Goal: Task Accomplishment & Management: Complete application form

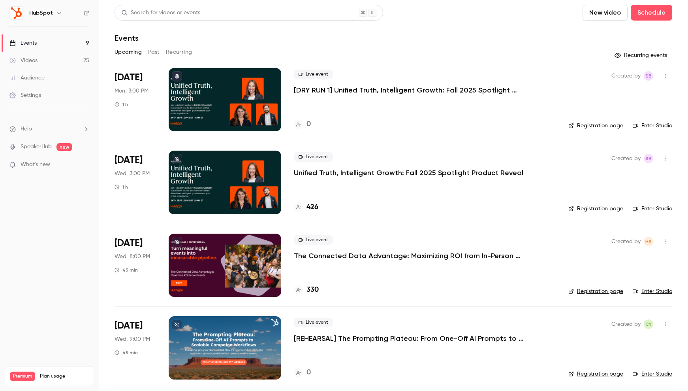
click at [59, 12] on icon "button" at bounding box center [59, 13] width 6 height 6
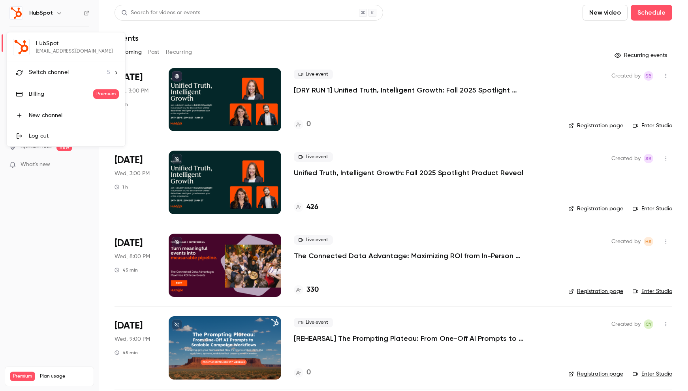
click at [61, 71] on span "Switch channel" at bounding box center [49, 72] width 40 height 8
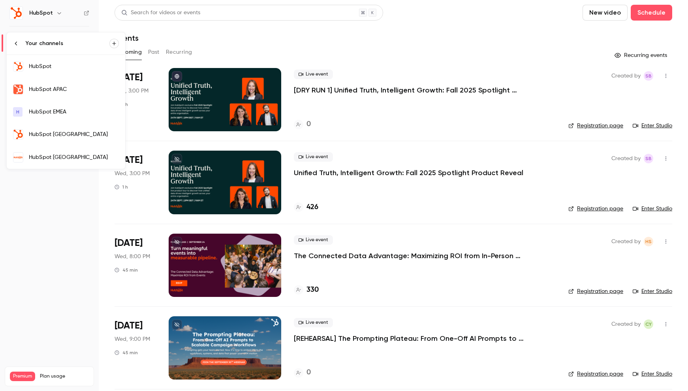
click at [74, 158] on div "HubSpot [GEOGRAPHIC_DATA]" at bounding box center [74, 157] width 90 height 8
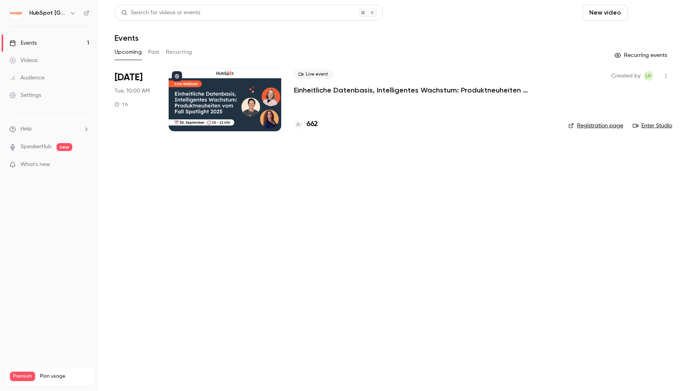
click at [647, 14] on button "Schedule" at bounding box center [651, 13] width 41 height 16
click at [634, 36] on div "One time event" at bounding box center [636, 34] width 60 height 8
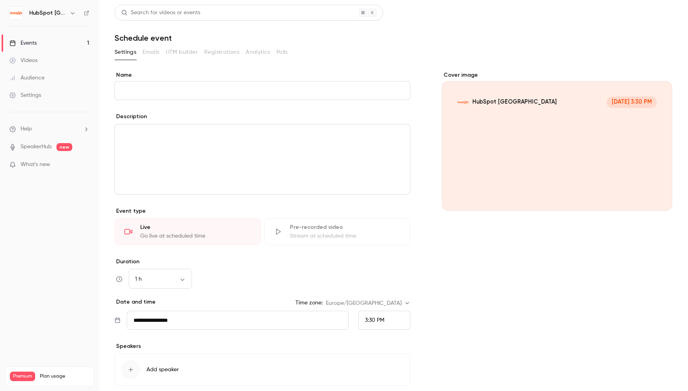
click at [184, 88] on input "Name" at bounding box center [263, 90] width 296 height 19
click at [186, 88] on input "Name" at bounding box center [263, 90] width 296 height 19
paste input "**********"
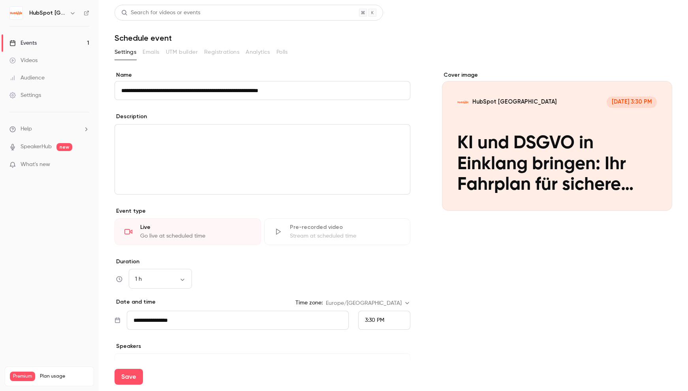
type input "**********"
click at [250, 151] on div "editor" at bounding box center [262, 159] width 295 height 70
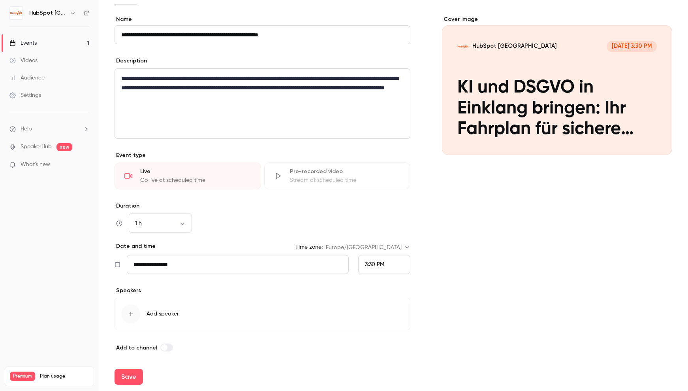
scroll to position [58, 0]
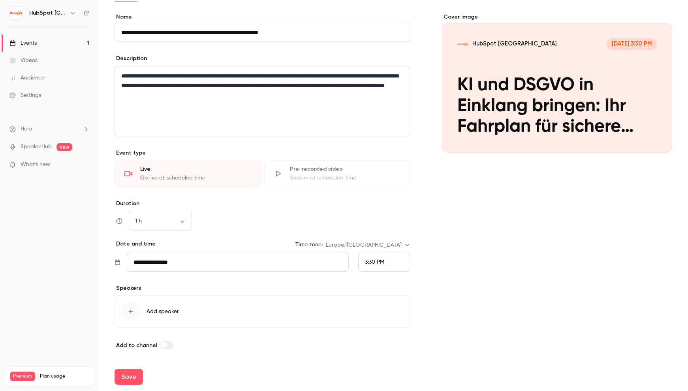
click at [218, 262] on input "**********" at bounding box center [238, 261] width 222 height 19
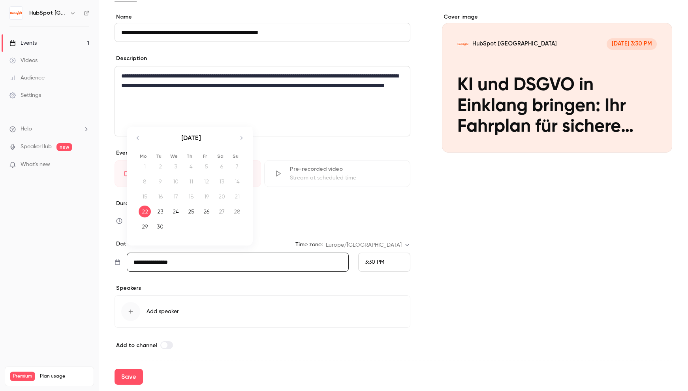
click at [244, 135] on icon "Move forward to switch to the next month." at bounding box center [241, 137] width 9 height 9
click at [192, 197] on div "13" at bounding box center [191, 196] width 12 height 12
type input "**********"
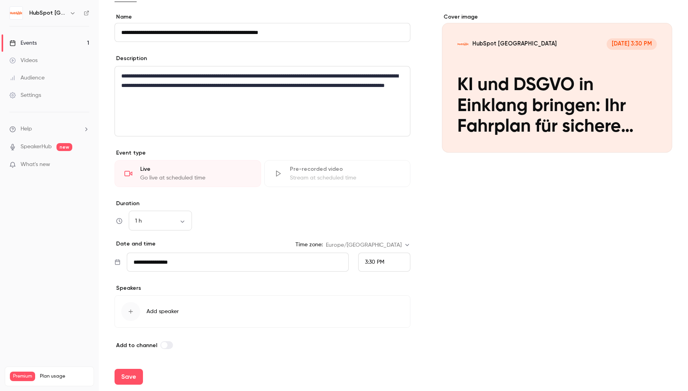
click at [365, 262] on span "3:30 PM" at bounding box center [374, 262] width 19 height 6
click at [374, 164] on div "11:00 AM" at bounding box center [381, 161] width 39 height 8
click at [134, 311] on icon "button" at bounding box center [131, 311] width 6 height 6
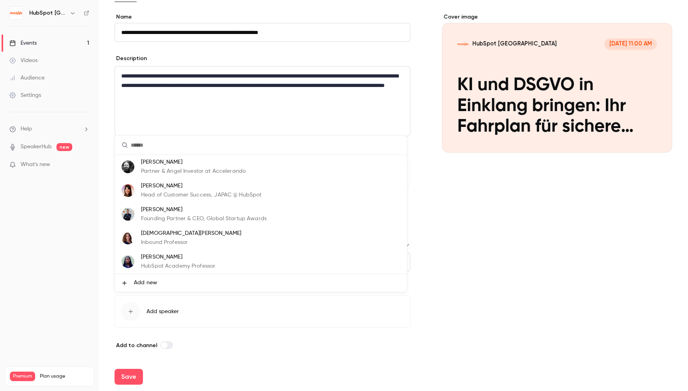
click at [146, 283] on span "Add new" at bounding box center [145, 282] width 23 height 8
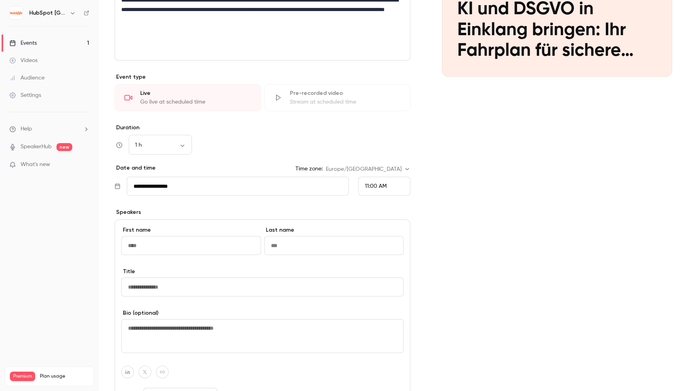
scroll to position [137, 0]
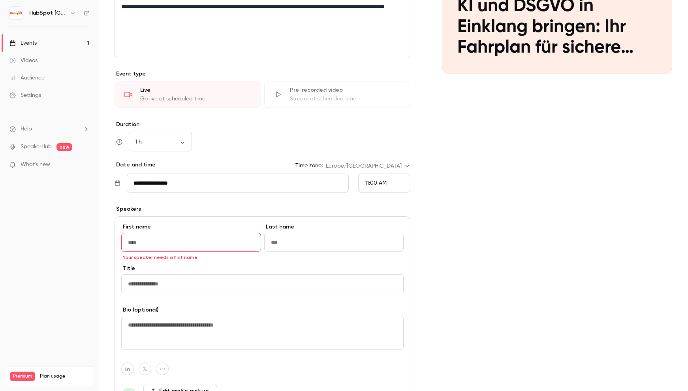
click at [189, 245] on input "First name" at bounding box center [191, 242] width 140 height 19
paste input "**********"
drag, startPoint x: 152, startPoint y: 243, endPoint x: 189, endPoint y: 246, distance: 37.2
click at [189, 246] on input "**********" at bounding box center [191, 242] width 140 height 19
type input "*******"
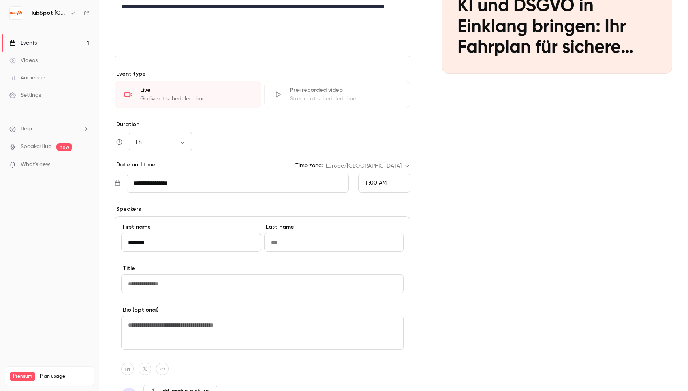
click at [286, 243] on input "Last name" at bounding box center [334, 242] width 140 height 19
paste input "**********"
type input "**********"
click at [226, 284] on input "Title" at bounding box center [262, 283] width 282 height 19
click at [303, 285] on input "Title" at bounding box center [262, 283] width 282 height 19
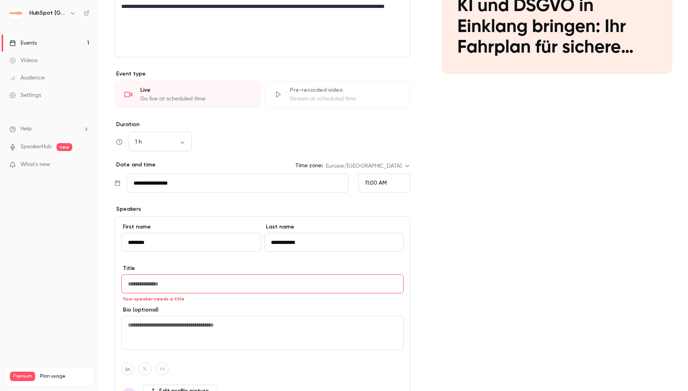
paste input "**********"
type input "**********"
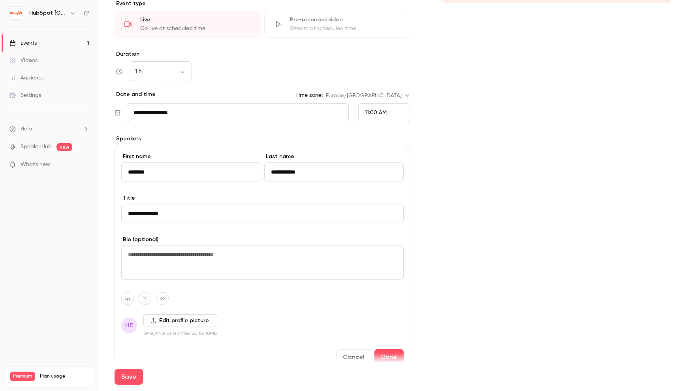
scroll to position [251, 0]
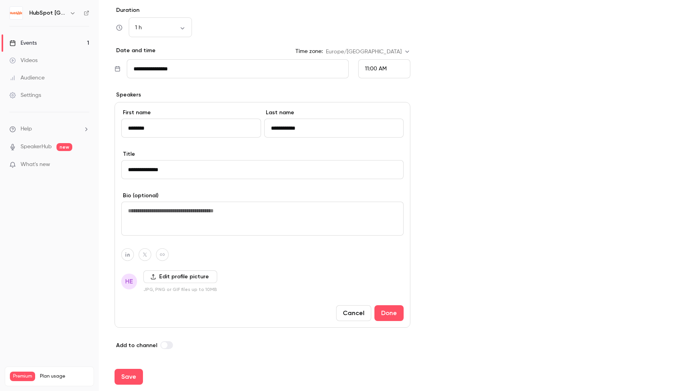
click at [183, 277] on label "Edit profile picture" at bounding box center [180, 276] width 74 height 13
click at [0, 0] on input "Edit profile picture" at bounding box center [0, 0] width 0 height 0
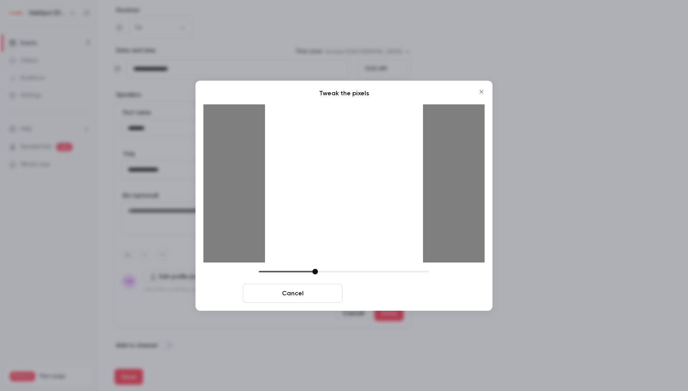
click at [401, 295] on button "Crop and save" at bounding box center [396, 293] width 100 height 19
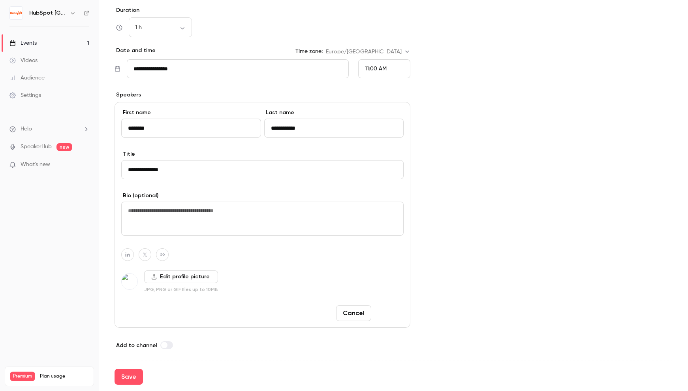
click at [388, 313] on button "Done" at bounding box center [388, 313] width 29 height 16
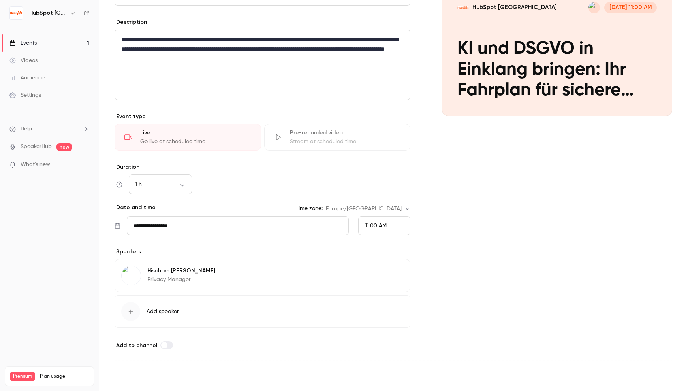
click at [129, 379] on button "Save" at bounding box center [129, 377] width 28 height 16
type input "**********"
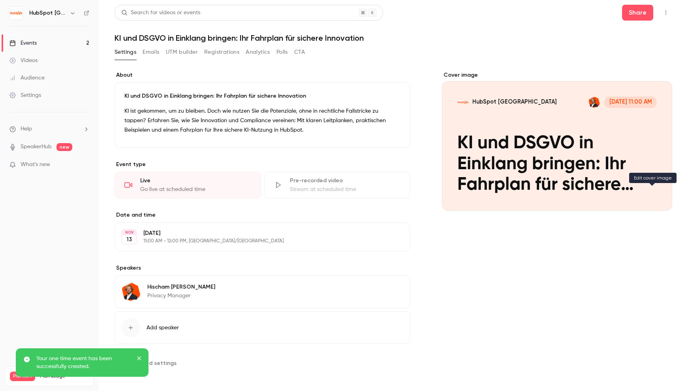
drag, startPoint x: 652, startPoint y: 194, endPoint x: 636, endPoint y: 194, distance: 16.2
click at [655, 194] on icon "Cover image" at bounding box center [657, 196] width 5 height 5
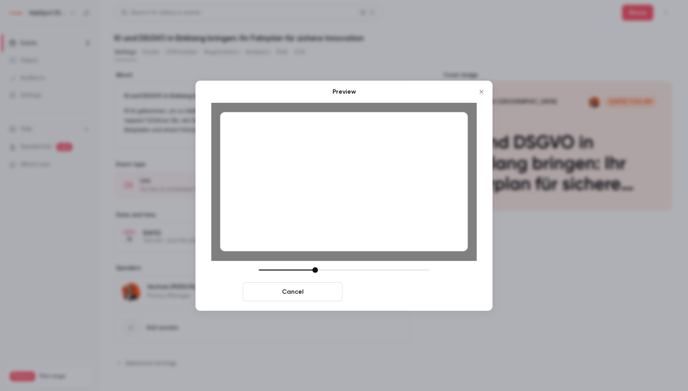
click at [409, 294] on button "Save cover" at bounding box center [396, 291] width 100 height 19
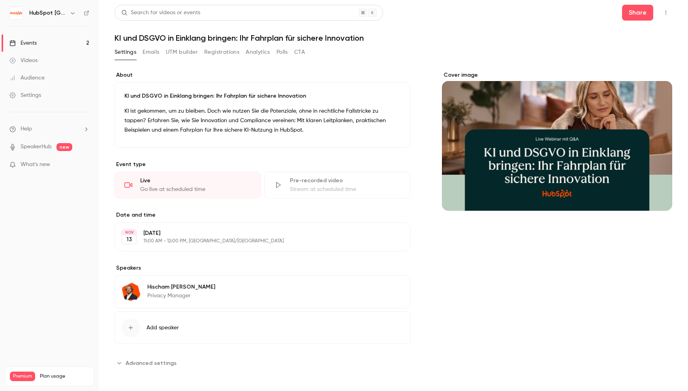
click at [147, 51] on button "Emails" at bounding box center [151, 52] width 17 height 13
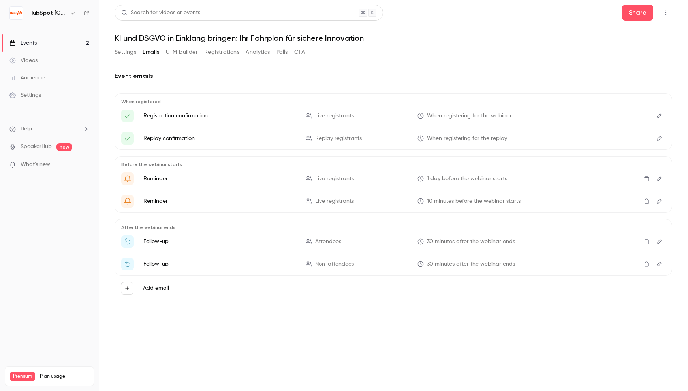
click at [659, 117] on icon "Edit" at bounding box center [659, 116] width 6 height 6
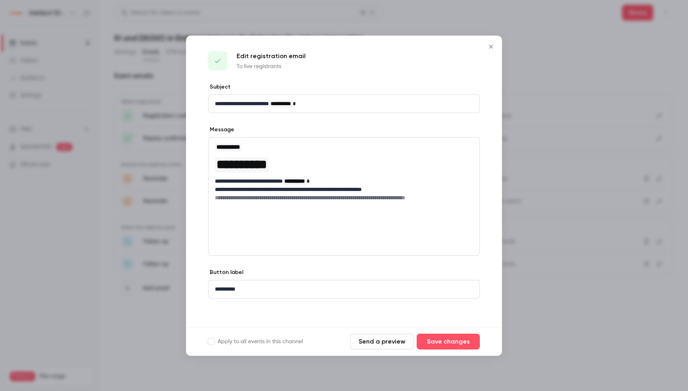
click at [491, 46] on icon "Close" at bounding box center [491, 47] width 4 height 4
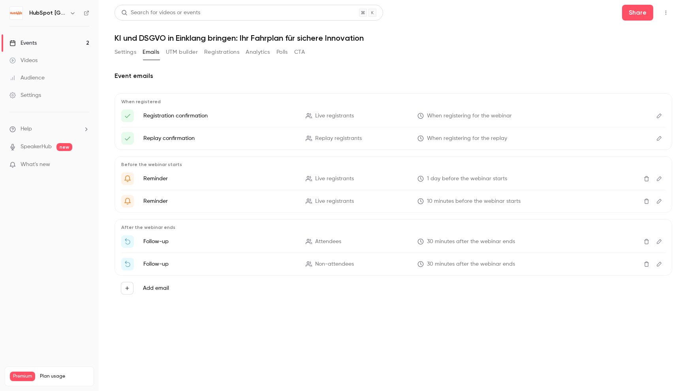
drag, startPoint x: 335, startPoint y: 116, endPoint x: 399, endPoint y: 122, distance: 65.1
click at [342, 117] on span "Live registrants" at bounding box center [334, 116] width 39 height 8
drag, startPoint x: 421, startPoint y: 115, endPoint x: 446, endPoint y: 115, distance: 24.9
click at [421, 115] on icon "Here's your access link to {{ event_name }}!" at bounding box center [421, 116] width 6 height 6
click at [659, 115] on icon "Edit" at bounding box center [659, 116] width 6 height 6
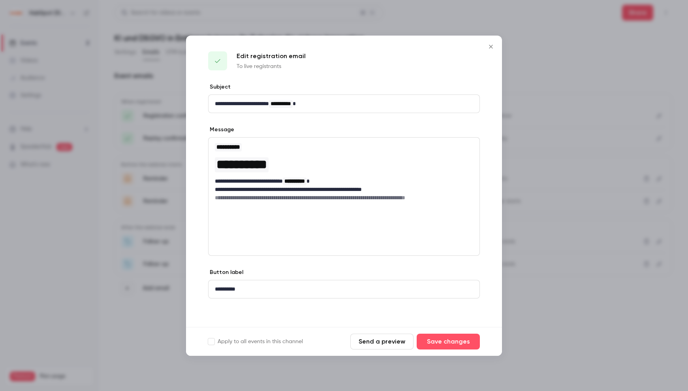
click at [491, 46] on icon "Close" at bounding box center [491, 47] width 4 height 4
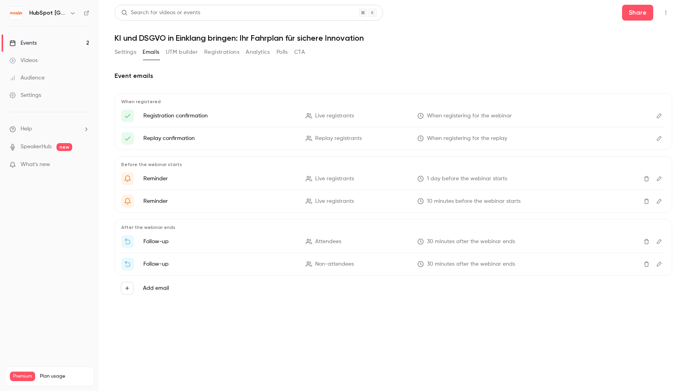
click at [646, 242] on icon "Delete" at bounding box center [647, 242] width 6 height 6
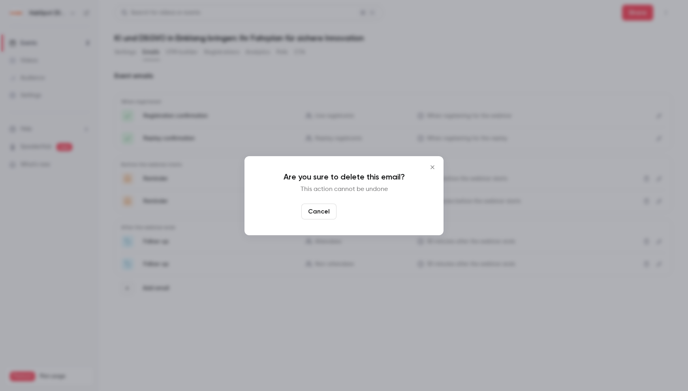
click at [371, 213] on button "Yes, delete" at bounding box center [363, 211] width 47 height 16
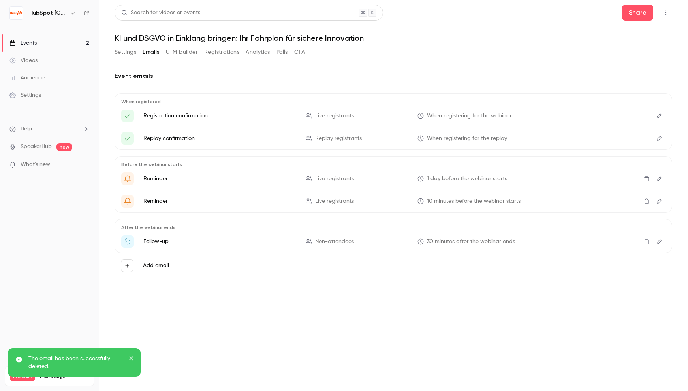
click at [647, 243] on icon "Delete" at bounding box center [647, 242] width 6 height 6
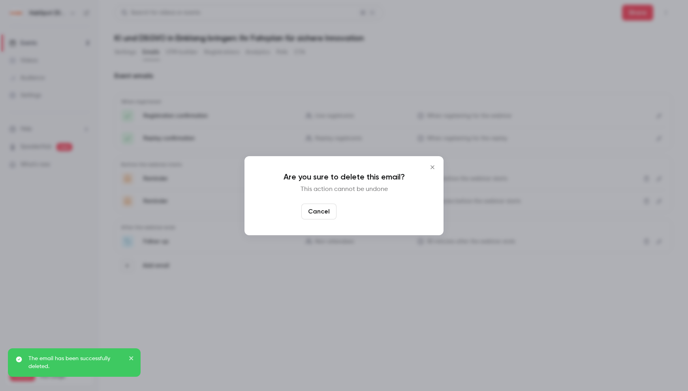
drag, startPoint x: 356, startPoint y: 205, endPoint x: 354, endPoint y: 196, distance: 9.2
click at [356, 205] on button "Yes, delete" at bounding box center [363, 211] width 47 height 16
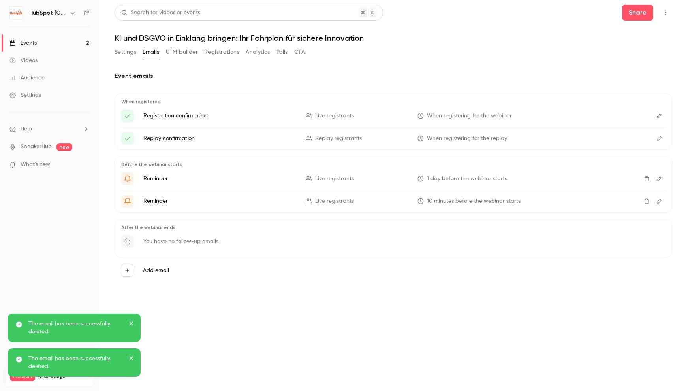
click at [72, 11] on icon "button" at bounding box center [73, 13] width 6 height 6
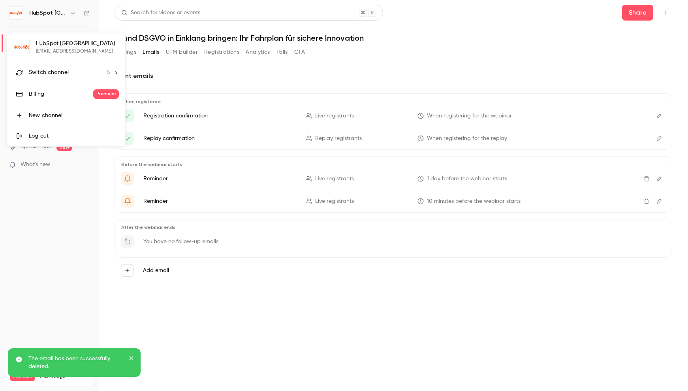
click at [248, 79] on div at bounding box center [344, 195] width 688 height 391
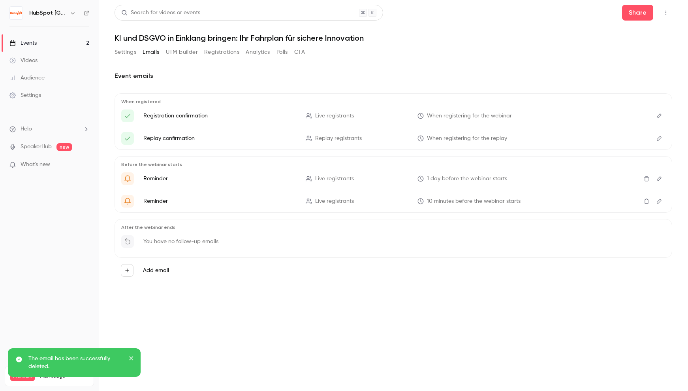
click at [65, 42] on link "Events 2" at bounding box center [49, 42] width 99 height 17
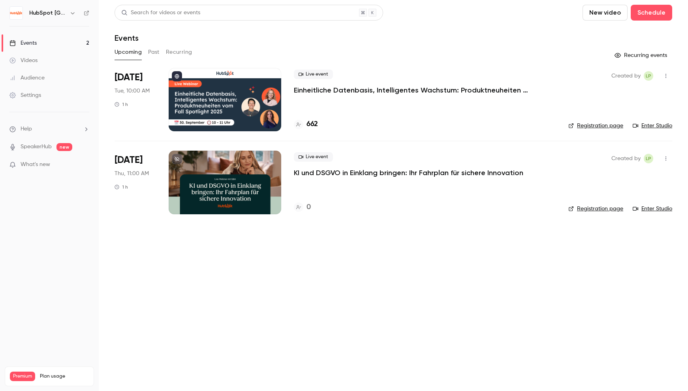
click at [374, 90] on p "Einheitliche Datenbasis, Intelligentes Wachstum: Produktneuheiten vom Fall Spot…" at bounding box center [412, 89] width 237 height 9
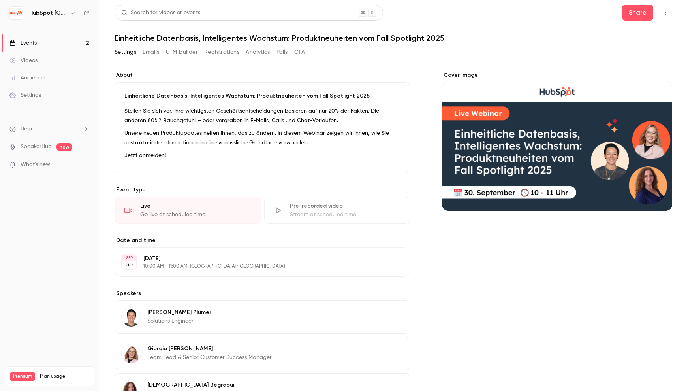
click at [152, 53] on button "Emails" at bounding box center [151, 52] width 17 height 13
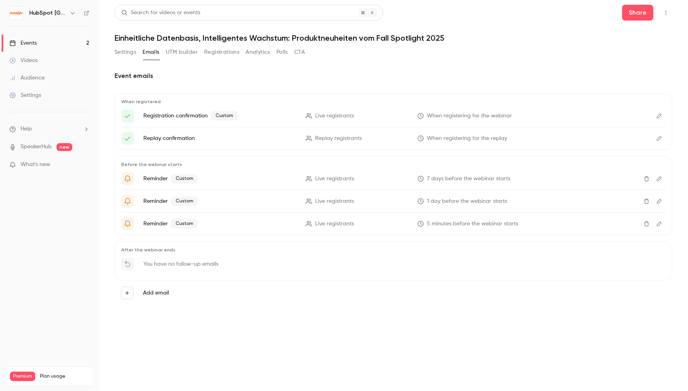
click at [657, 117] on icon "Edit" at bounding box center [659, 115] width 5 height 5
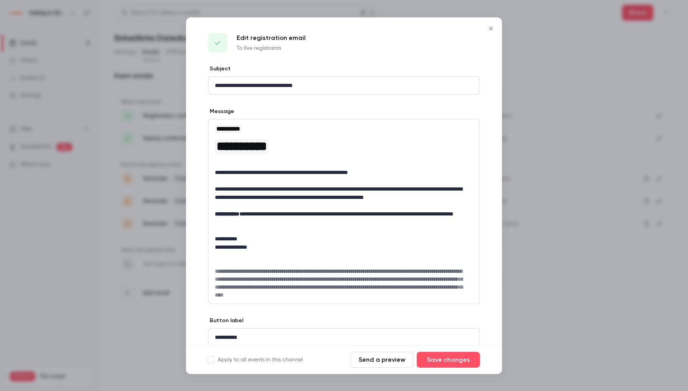
click at [284, 181] on p "editor" at bounding box center [344, 181] width 258 height 8
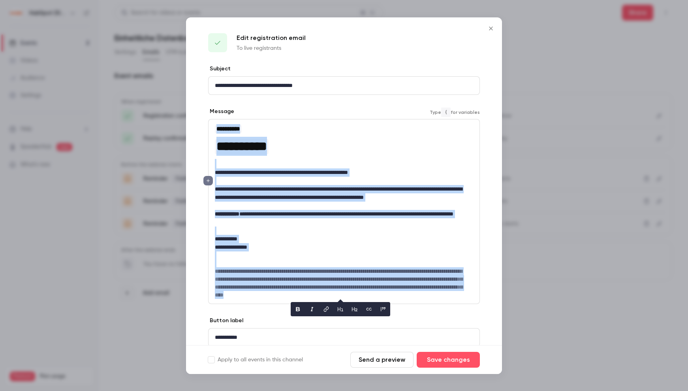
copy div "**********"
click at [491, 29] on icon "Close" at bounding box center [490, 28] width 9 height 6
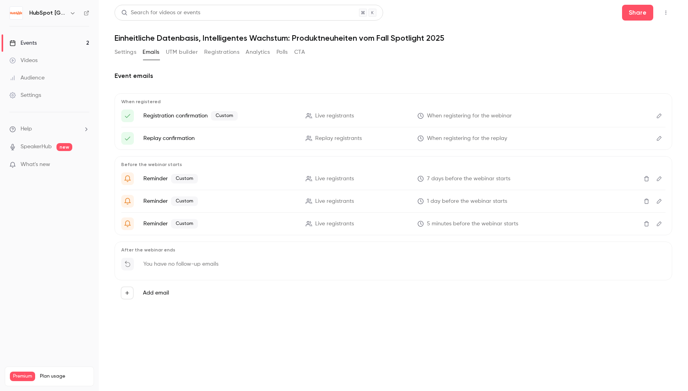
click at [67, 43] on link "Events 2" at bounding box center [49, 42] width 99 height 17
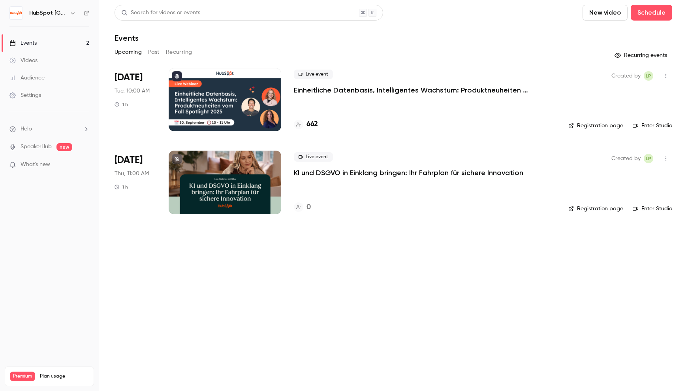
click at [390, 177] on p "KI und DSGVO in Einklang bringen: Ihr Fahrplan für sichere Innovation" at bounding box center [409, 172] width 230 height 9
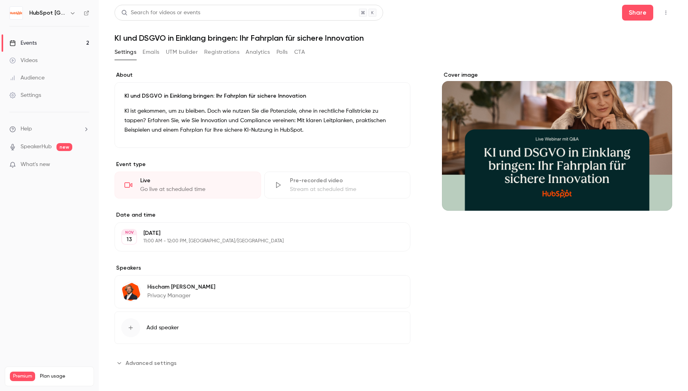
click at [148, 53] on button "Emails" at bounding box center [151, 52] width 17 height 13
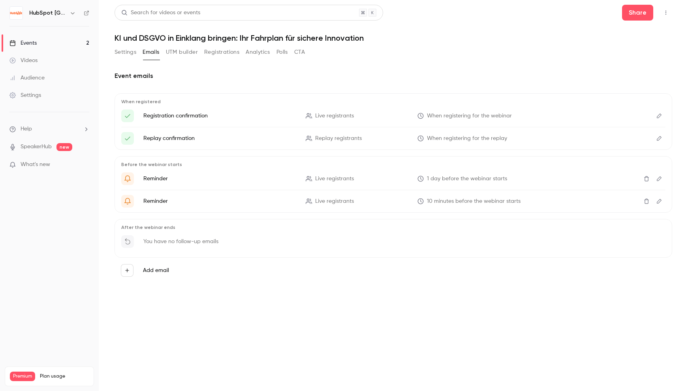
click at [660, 117] on icon "Edit" at bounding box center [659, 115] width 5 height 5
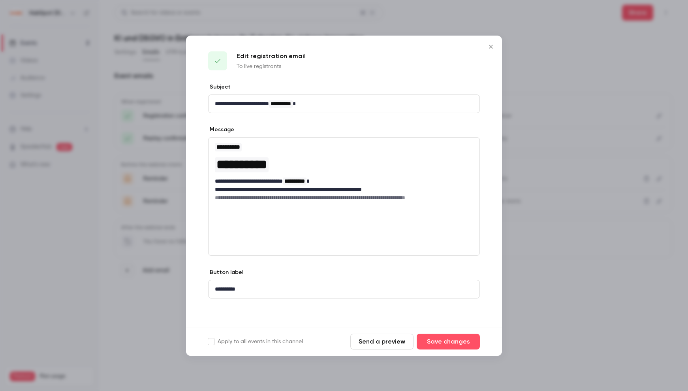
click at [335, 104] on p "**********" at bounding box center [344, 104] width 258 height 8
click at [318, 156] on h1 "**********" at bounding box center [344, 164] width 258 height 19
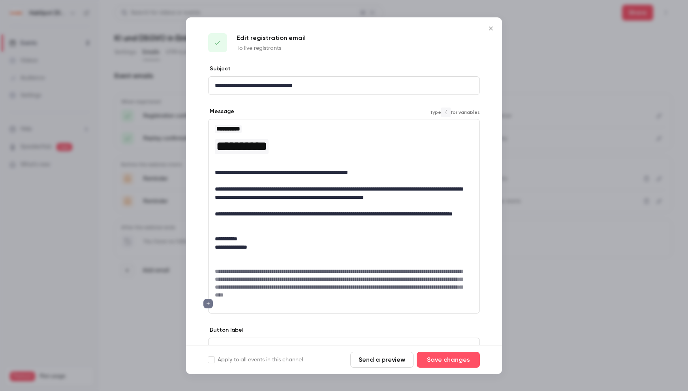
click at [299, 207] on p "**********" at bounding box center [341, 197] width 252 height 25
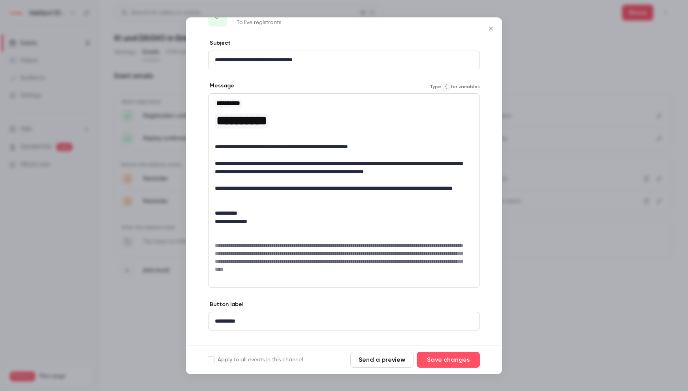
scroll to position [40, 0]
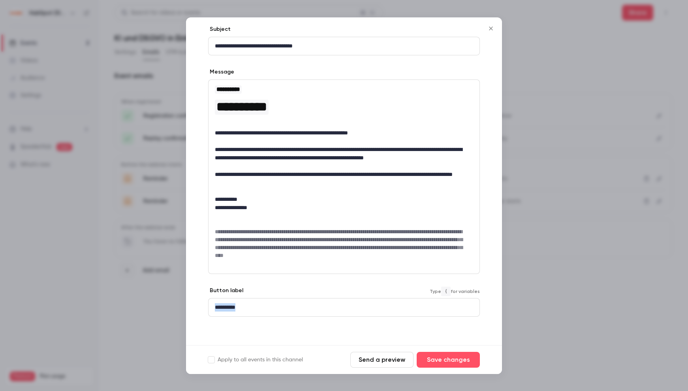
drag, startPoint x: 266, startPoint y: 307, endPoint x: 197, endPoint y: 308, distance: 69.5
click at [197, 308] on div "**********" at bounding box center [344, 185] width 316 height 320
click at [466, 358] on button "Save changes" at bounding box center [448, 360] width 63 height 16
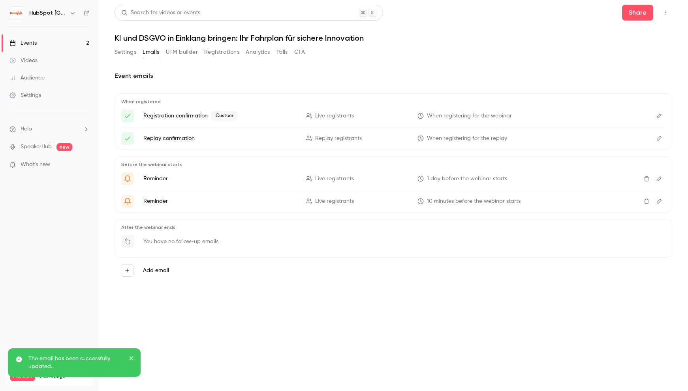
click at [68, 41] on link "Events 2" at bounding box center [49, 42] width 99 height 17
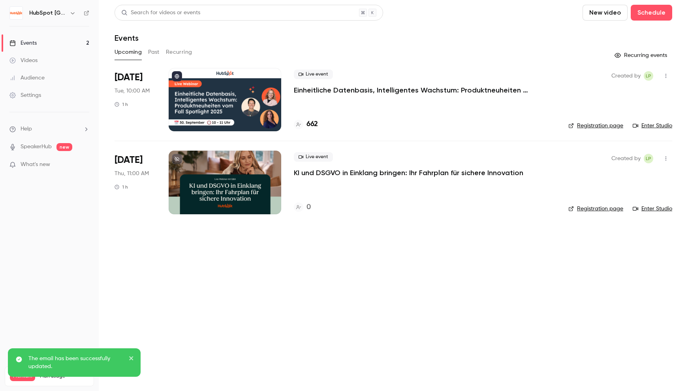
click at [375, 86] on p "Einheitliche Datenbasis, Intelligentes Wachstum: Produktneuheiten vom Fall Spot…" at bounding box center [412, 89] width 237 height 9
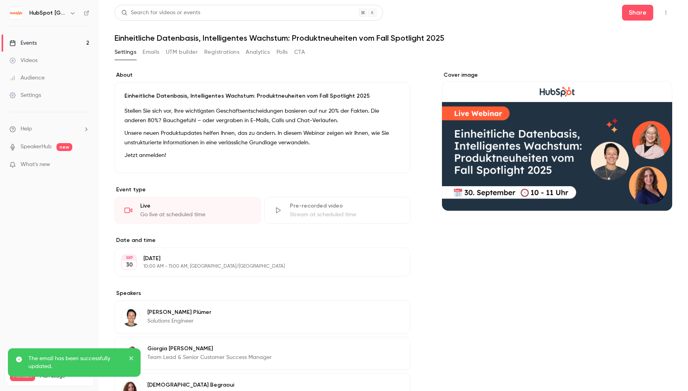
click at [145, 48] on button "Emails" at bounding box center [151, 52] width 17 height 13
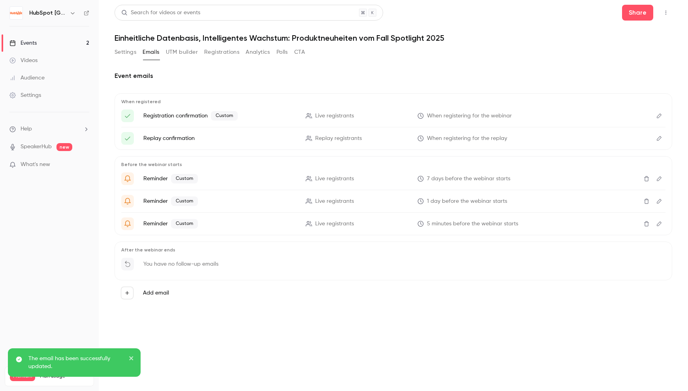
click at [659, 139] on icon "Edit" at bounding box center [659, 138] width 6 height 6
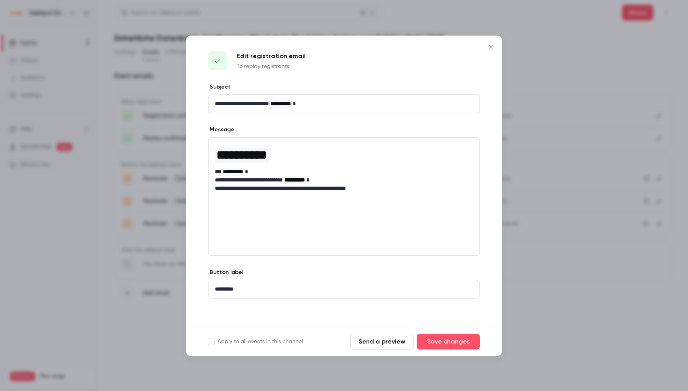
click at [491, 45] on icon "Close" at bounding box center [490, 46] width 9 height 6
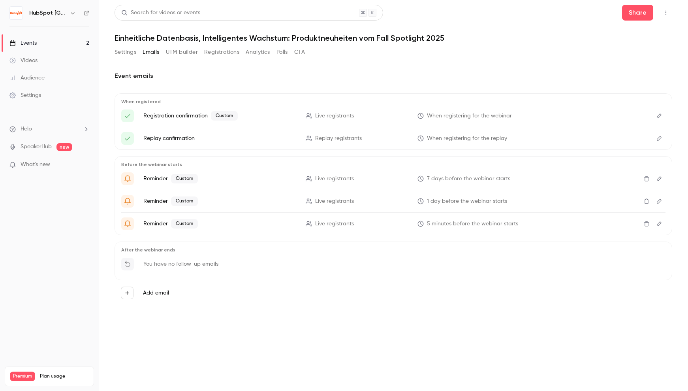
click at [56, 45] on link "Events 2" at bounding box center [49, 42] width 99 height 17
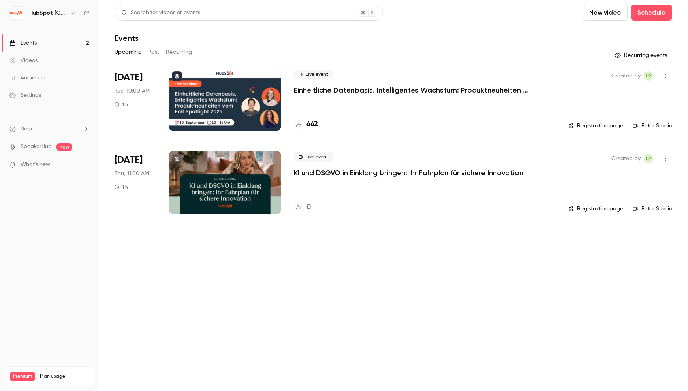
click at [602, 209] on link "Registration page" at bounding box center [595, 209] width 55 height 8
click at [312, 172] on p "KI und DSGVO in Einklang bringen: Ihr Fahrplan für sichere Innovation" at bounding box center [409, 172] width 230 height 9
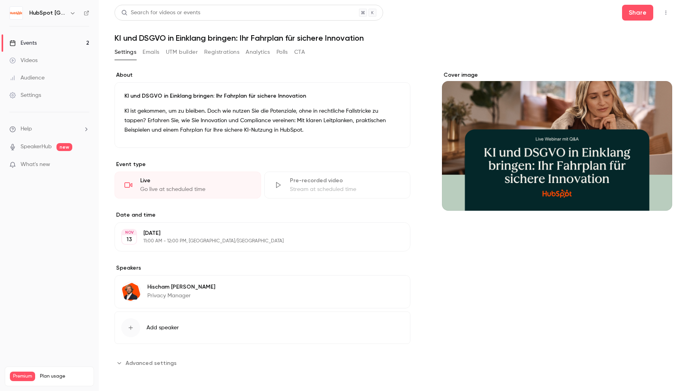
click at [133, 39] on h1 "KI und DSGVO in Einklang bringen: Ihr Fahrplan für sichere Innovation" at bounding box center [394, 37] width 558 height 9
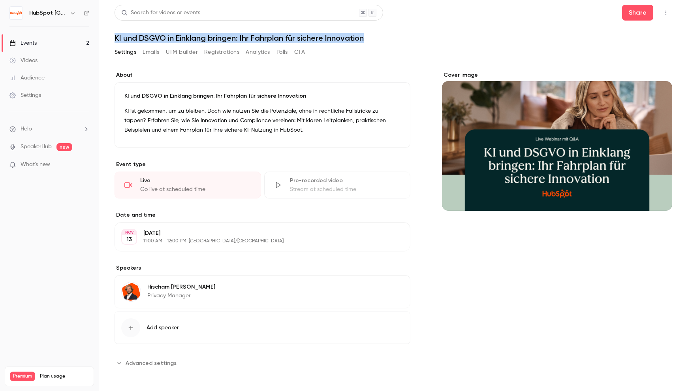
drag, startPoint x: 115, startPoint y: 39, endPoint x: 367, endPoint y: 38, distance: 251.2
click at [367, 38] on h1 "KI und DSGVO in Einklang bringen: Ihr Fahrplan für sichere Innovation" at bounding box center [394, 37] width 558 height 9
copy h1 "KI und DSGVO in Einklang bringen: Ihr Fahrplan für sichere Innovation"
